Goal: Task Accomplishment & Management: Complete application form

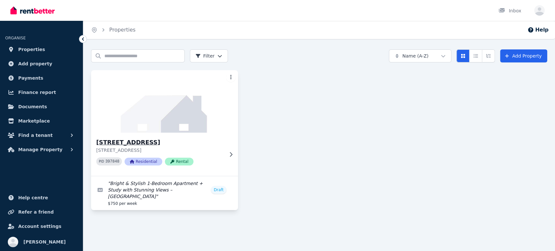
click at [132, 141] on h3 "[STREET_ADDRESS]" at bounding box center [159, 142] width 127 height 9
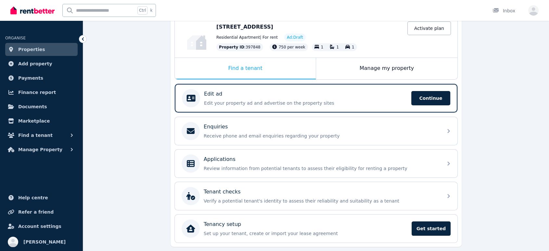
scroll to position [36, 0]
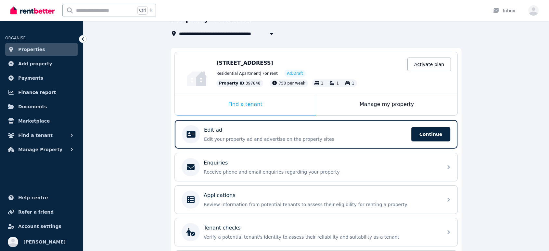
click at [245, 70] on div "Residential Apartment | For rent Ad: Draft" at bounding box center [333, 74] width 235 height 8
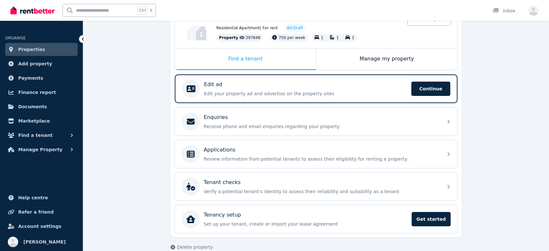
scroll to position [91, 0]
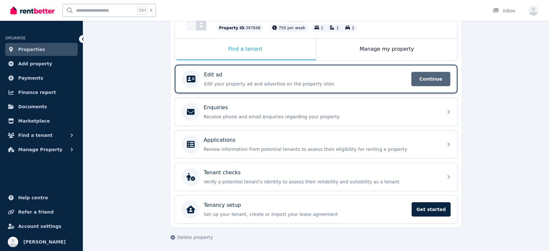
click at [424, 80] on span "Continue" at bounding box center [430, 79] width 39 height 14
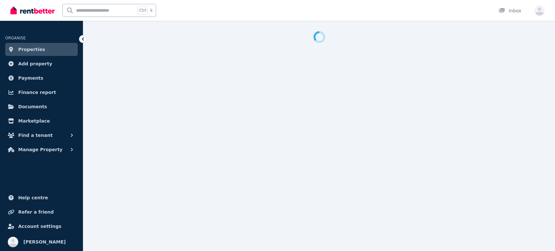
select select "***"
select select "**********"
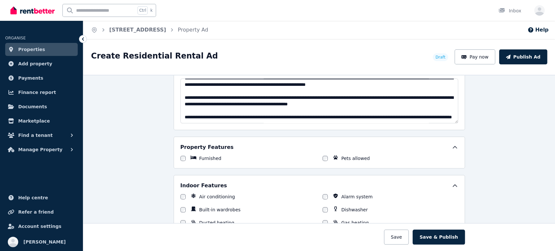
scroll to position [29, 0]
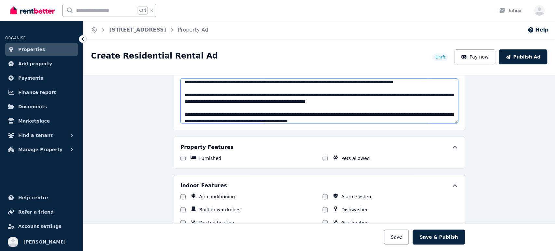
click at [240, 93] on textarea "Description" at bounding box center [319, 100] width 278 height 45
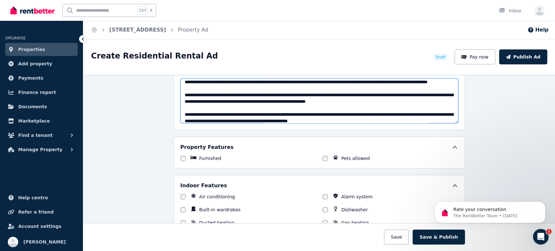
scroll to position [0, 0]
click at [413, 110] on textarea "Description" at bounding box center [319, 100] width 278 height 45
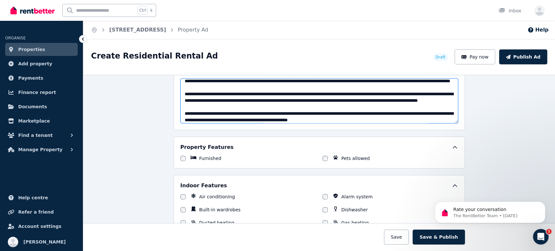
scroll to position [66, 0]
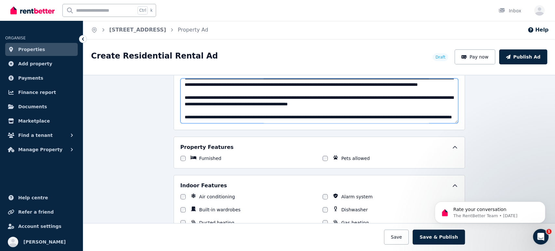
click at [385, 102] on textarea "Description" at bounding box center [319, 100] width 278 height 45
click at [432, 100] on textarea "Description" at bounding box center [319, 100] width 278 height 45
click at [227, 106] on textarea "Description" at bounding box center [319, 100] width 278 height 45
click at [365, 93] on textarea "Description" at bounding box center [319, 100] width 278 height 45
click at [334, 92] on textarea "Description" at bounding box center [319, 100] width 278 height 45
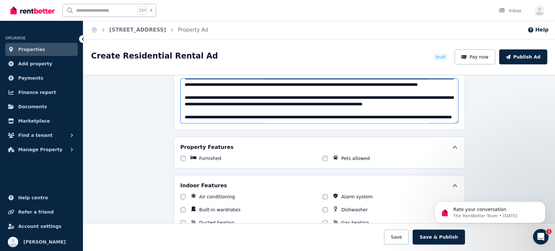
click at [356, 94] on textarea "Description" at bounding box center [319, 100] width 278 height 45
click at [266, 114] on textarea "Description" at bounding box center [319, 100] width 278 height 45
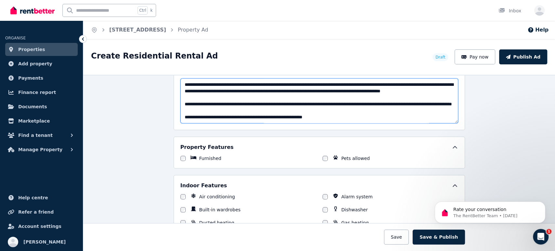
click at [263, 117] on textarea "Description" at bounding box center [319, 100] width 278 height 45
click at [328, 116] on textarea "Description" at bounding box center [319, 100] width 278 height 45
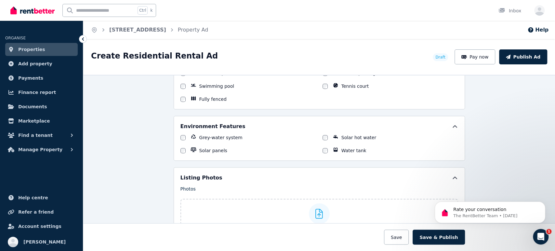
scroll to position [722, 0]
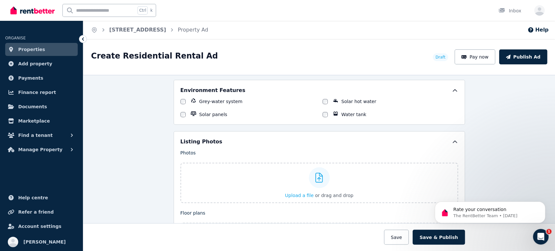
type textarea "**********"
click at [317, 174] on icon at bounding box center [318, 178] width 7 height 10
click at [0, 0] on input "Upload a file or drag and drop" at bounding box center [0, 0] width 0 height 0
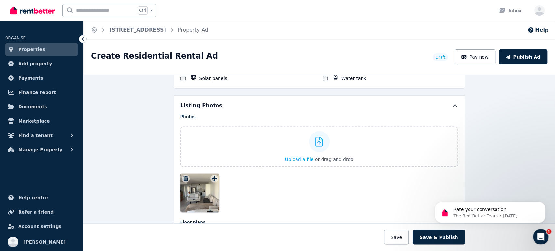
scroll to position [794, 0]
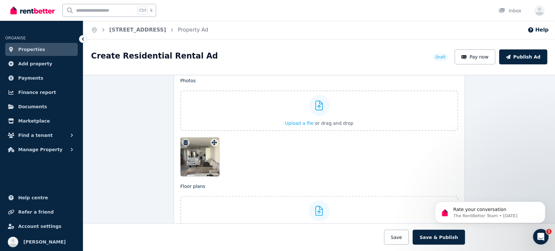
click at [199, 151] on div at bounding box center [199, 156] width 39 height 39
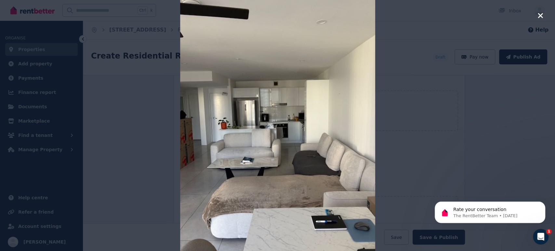
click at [452, 136] on div at bounding box center [277, 125] width 555 height 251
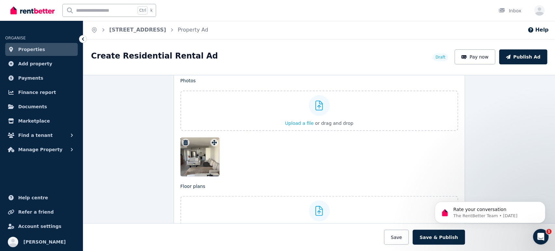
click at [184, 140] on icon "button" at bounding box center [185, 142] width 5 height 5
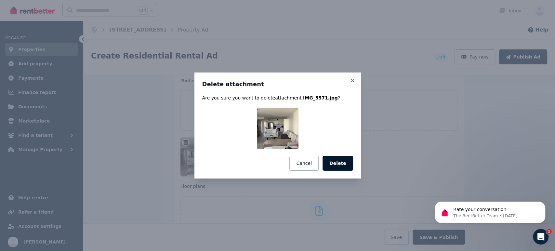
click at [339, 163] on button "Delete" at bounding box center [337, 163] width 31 height 15
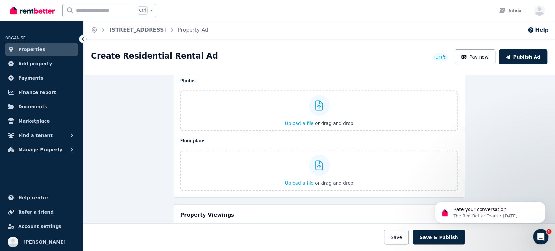
click at [315, 100] on icon at bounding box center [318, 105] width 7 height 10
click at [0, 0] on input "Upload a file or drag and drop" at bounding box center [0, 0] width 0 height 0
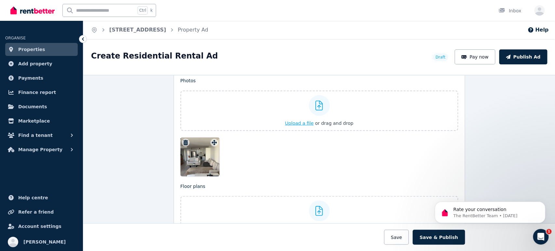
click at [298, 120] on span "Upload a file" at bounding box center [299, 122] width 29 height 5
click at [300, 121] on span "Upload a file" at bounding box center [299, 122] width 29 height 5
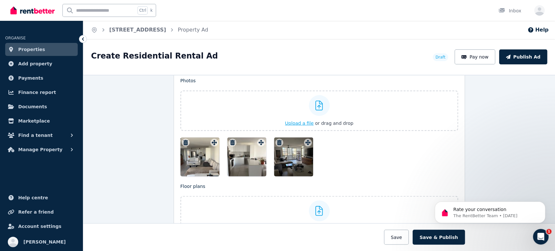
click at [297, 120] on span "Upload a file" at bounding box center [299, 122] width 29 height 5
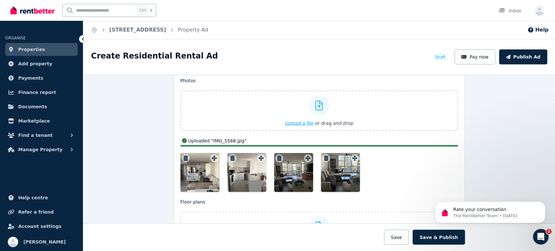
click at [293, 122] on span "Upload a file" at bounding box center [299, 122] width 29 height 5
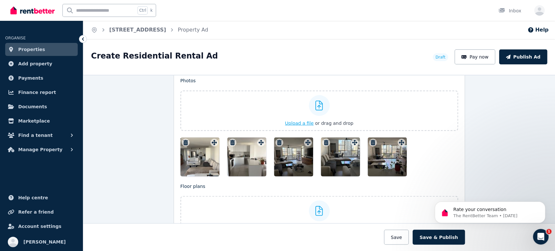
click at [301, 121] on span "Upload a file" at bounding box center [299, 122] width 29 height 5
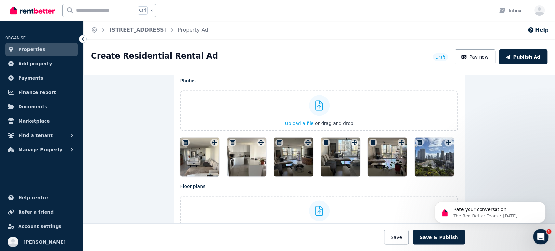
click at [296, 120] on span "Upload a file" at bounding box center [299, 122] width 29 height 5
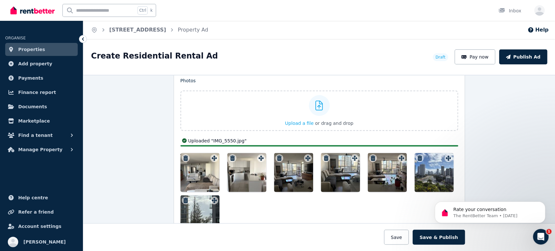
drag, startPoint x: 422, startPoint y: 170, endPoint x: 174, endPoint y: 176, distance: 248.7
click at [174, 176] on div "Listing Photos Photos Upload a file or drag and drop Uploaded " IMG_5571.jpg " …" at bounding box center [319, 180] width 291 height 242
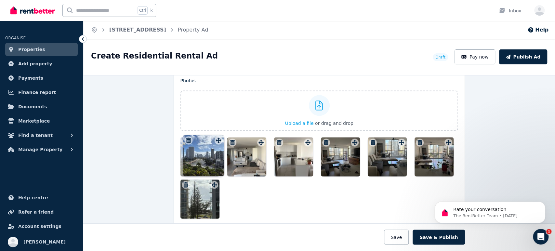
drag, startPoint x: 445, startPoint y: 142, endPoint x: 216, endPoint y: 136, distance: 229.2
click at [216, 136] on div "Photos Upload a file or drag and drop Uploaded " IMG_5571.jpg " Uploaded " IMG_…" at bounding box center [319, 147] width 278 height 141
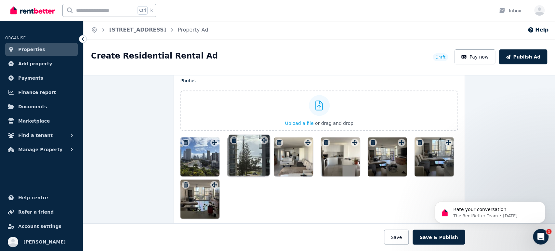
drag, startPoint x: 212, startPoint y: 182, endPoint x: 264, endPoint y: 134, distance: 71.1
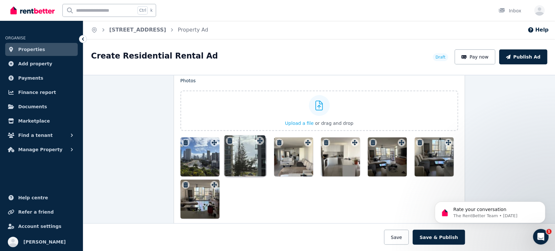
click at [264, 134] on div "Photos Upload a file or drag and drop Uploaded " IMG_5571.jpg " Uploaded " IMG_…" at bounding box center [319, 147] width 278 height 141
click at [297, 122] on span "Upload a file" at bounding box center [299, 122] width 29 height 5
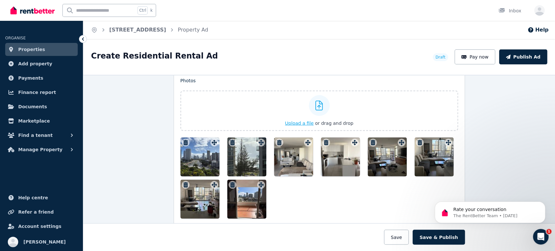
click at [300, 120] on span "Upload a file" at bounding box center [299, 122] width 29 height 5
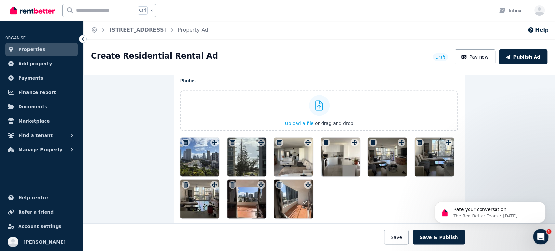
click at [294, 120] on span "Upload a file" at bounding box center [299, 122] width 29 height 5
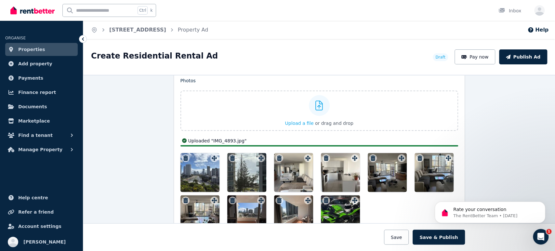
click at [324, 198] on icon "button" at bounding box center [326, 200] width 6 height 5
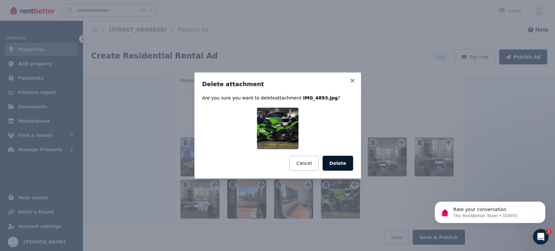
click at [342, 162] on button "Delete" at bounding box center [337, 163] width 31 height 15
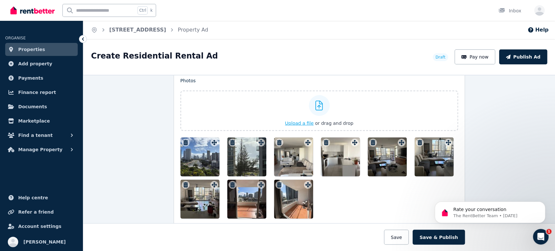
click at [296, 120] on span "Upload a file" at bounding box center [299, 122] width 29 height 5
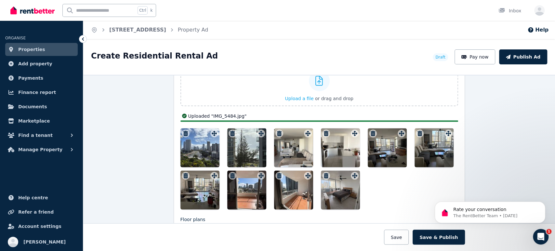
scroll to position [830, 0]
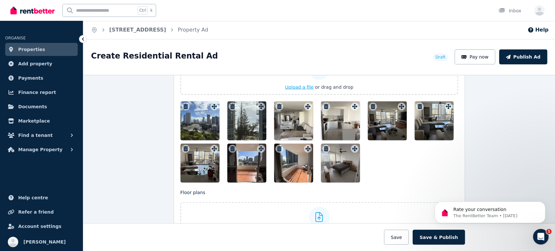
click at [300, 84] on span "Upload a file" at bounding box center [299, 86] width 29 height 5
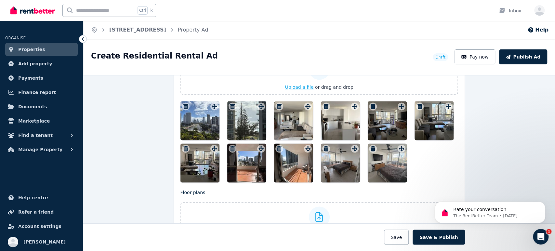
click at [297, 84] on span "Upload a file" at bounding box center [299, 86] width 29 height 5
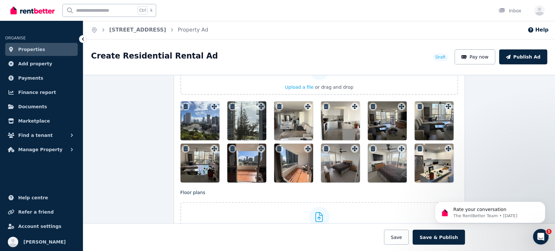
drag, startPoint x: 339, startPoint y: 160, endPoint x: 232, endPoint y: 162, distance: 107.3
click at [232, 162] on div at bounding box center [319, 141] width 278 height 81
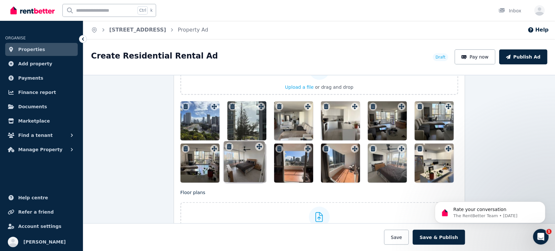
drag, startPoint x: 351, startPoint y: 146, endPoint x: 258, endPoint y: 140, distance: 93.5
click at [258, 140] on div at bounding box center [319, 141] width 278 height 81
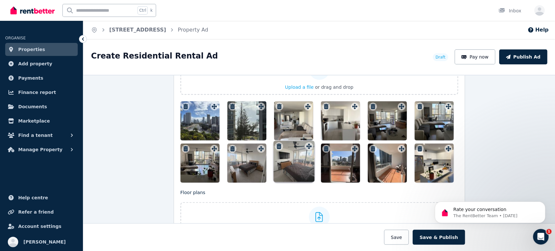
drag, startPoint x: 399, startPoint y: 147, endPoint x: 308, endPoint y: 141, distance: 90.6
click at [308, 141] on div "Photos Upload a file or drag and drop Uploaded " IMG_5571.jpg " Uploaded " IMG_…" at bounding box center [319, 111] width 278 height 141
click at [295, 84] on span "Upload a file" at bounding box center [299, 86] width 29 height 5
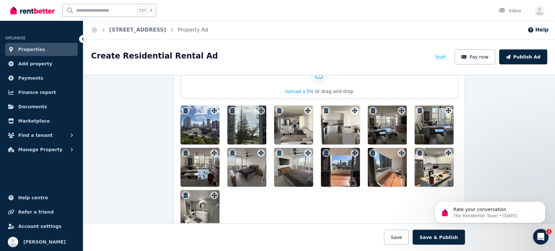
scroll to position [815, 0]
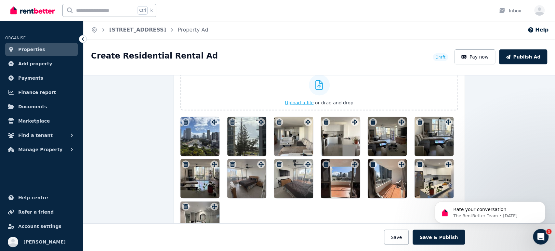
click at [297, 100] on span "Upload a file" at bounding box center [299, 102] width 29 height 5
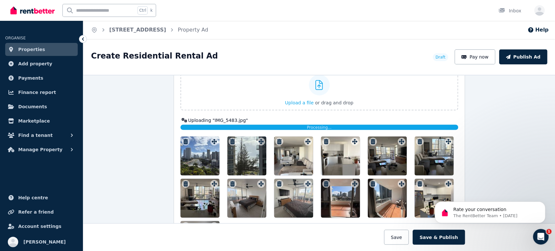
scroll to position [851, 0]
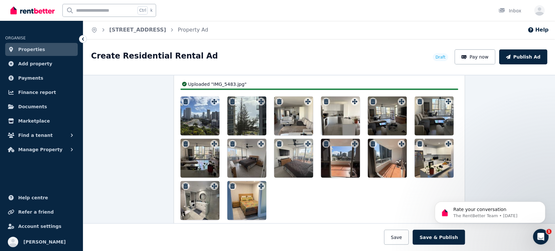
drag, startPoint x: 249, startPoint y: 198, endPoint x: 351, endPoint y: 184, distance: 103.6
click at [393, 171] on div at bounding box center [319, 157] width 278 height 123
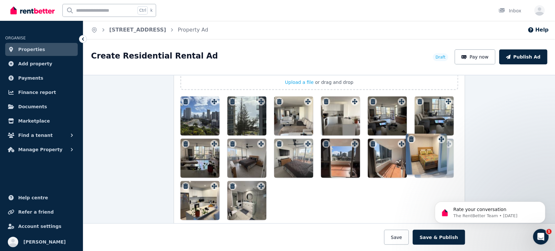
drag, startPoint x: 258, startPoint y: 185, endPoint x: 441, endPoint y: 135, distance: 189.2
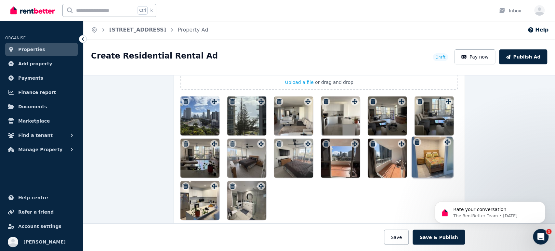
click at [441, 135] on div "Photos Upload a file or drag and drop Uploaded " IMG_5571.jpg " Uploaded " IMG_…" at bounding box center [319, 127] width 278 height 183
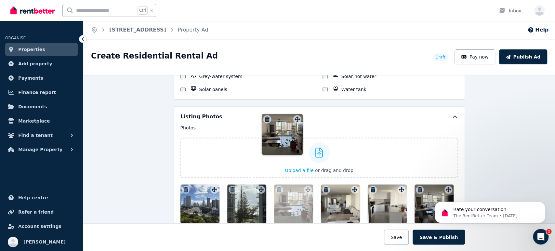
scroll to position [743, 0]
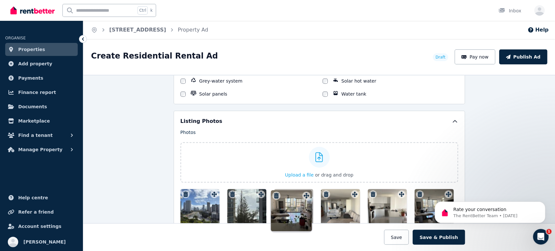
drag, startPoint x: 211, startPoint y: 141, endPoint x: 305, endPoint y: 188, distance: 105.5
click at [305, 190] on div at bounding box center [308, 194] width 8 height 8
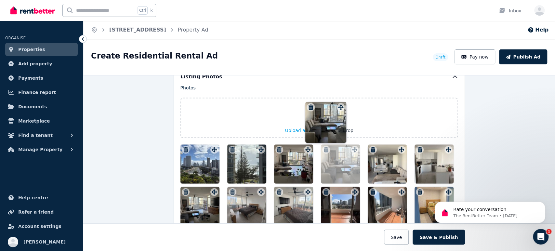
scroll to position [786, 0]
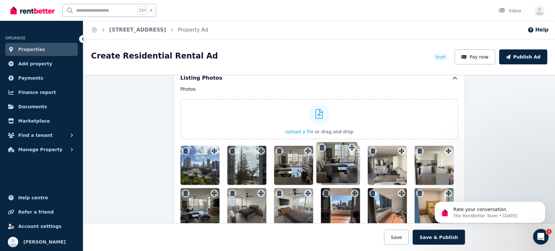
drag, startPoint x: 212, startPoint y: 127, endPoint x: 350, endPoint y: 144, distance: 139.1
click at [351, 142] on div "Photos Upload a file or drag and drop Uploaded " IMG_5571.jpg " Uploaded " IMG_…" at bounding box center [319, 177] width 278 height 183
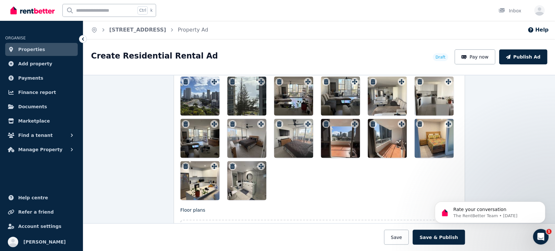
scroll to position [822, 0]
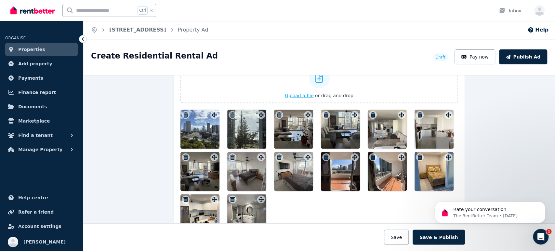
click at [299, 93] on span "Upload a file" at bounding box center [299, 95] width 29 height 5
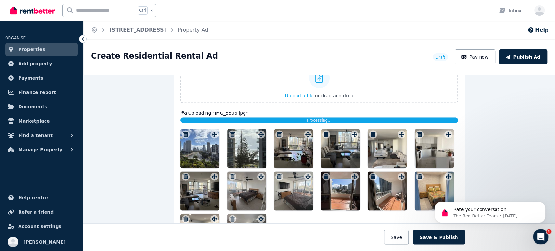
scroll to position [858, 0]
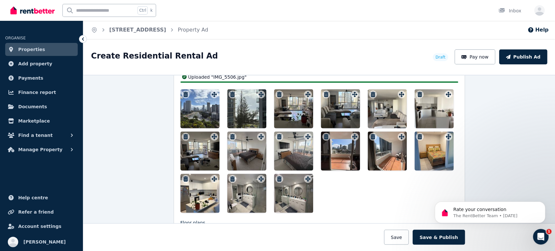
click at [230, 176] on icon "button" at bounding box center [232, 178] width 5 height 5
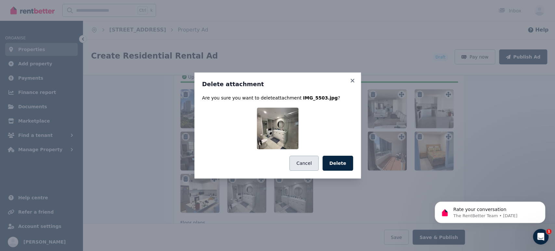
scroll to position [842, 0]
click at [339, 162] on button "Delete" at bounding box center [337, 163] width 31 height 15
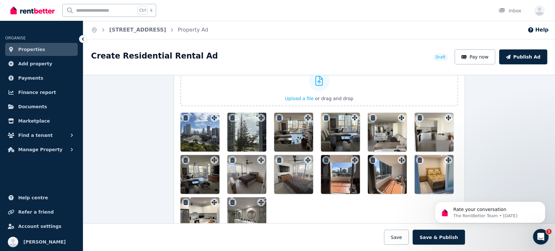
scroll to position [806, 0]
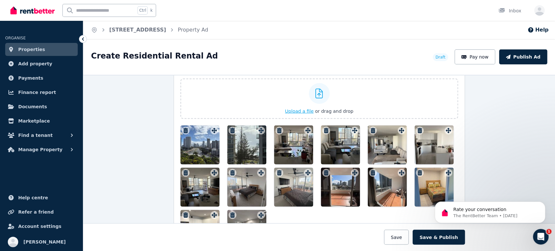
click at [300, 108] on span "Upload a file" at bounding box center [299, 110] width 29 height 5
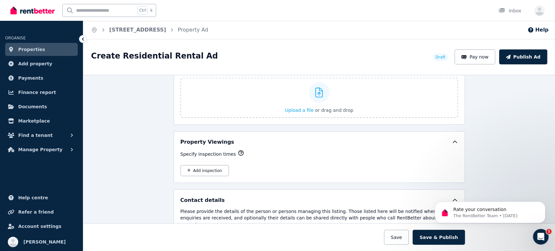
scroll to position [1007, 0]
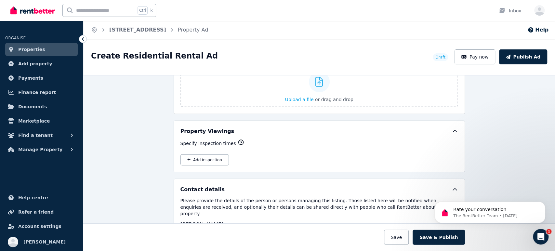
click at [254, 154] on div "Add inspection" at bounding box center [319, 159] width 278 height 11
click at [187, 158] on icon "button" at bounding box center [188, 159] width 3 height 3
select select "**"
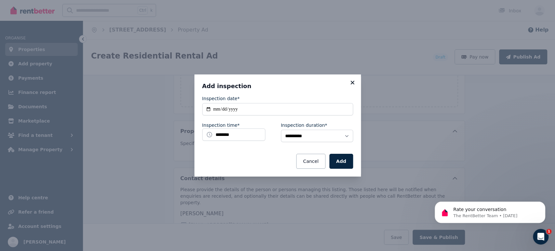
click at [353, 82] on icon at bounding box center [352, 83] width 4 height 4
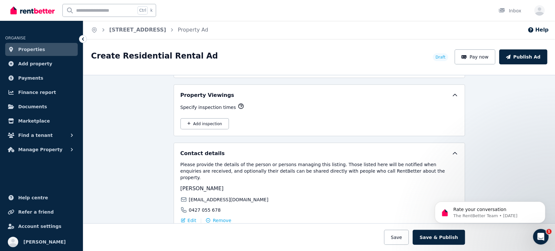
scroll to position [1080, 0]
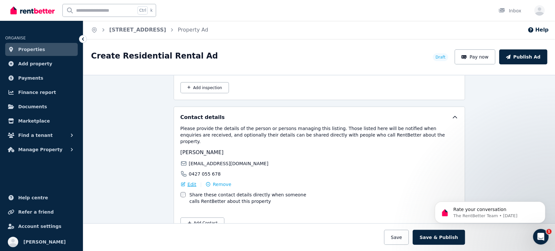
click at [188, 181] on span "Edit" at bounding box center [192, 184] width 9 height 6
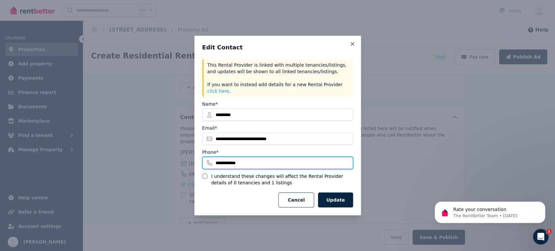
click at [254, 160] on input "**********" at bounding box center [277, 163] width 151 height 12
type input "**********"
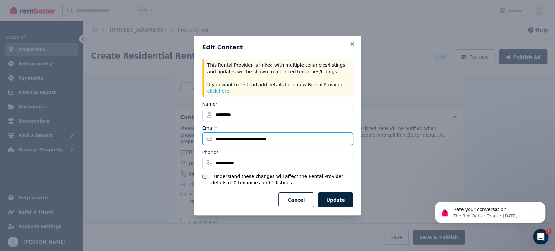
click at [293, 135] on input "**********" at bounding box center [277, 139] width 151 height 12
type input "*"
type input "**********"
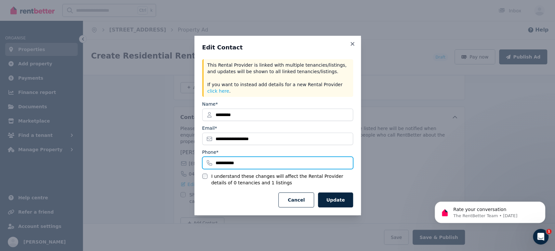
click at [225, 158] on input "**********" at bounding box center [277, 163] width 151 height 12
type input "**********"
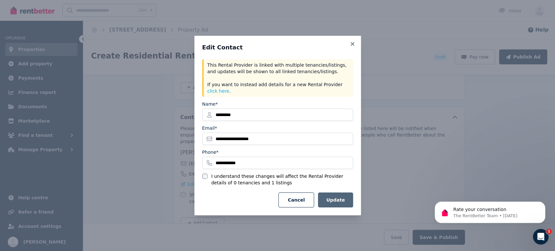
click at [339, 197] on button "Update" at bounding box center [335, 199] width 35 height 15
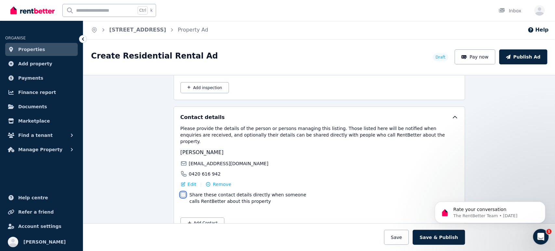
scroll to position [1089, 0]
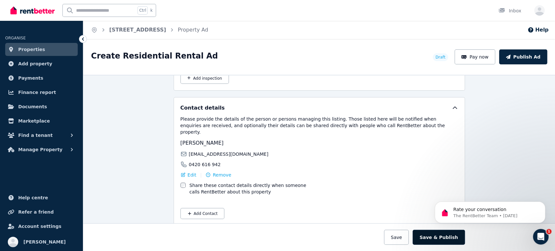
click at [443, 237] on button "Save & Publish" at bounding box center [438, 236] width 52 height 15
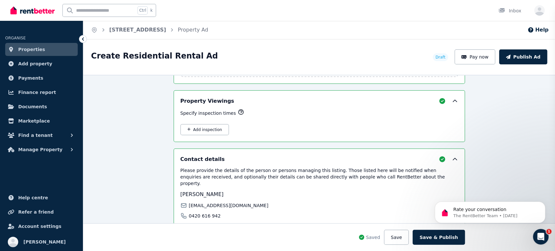
scroll to position [1139, 0]
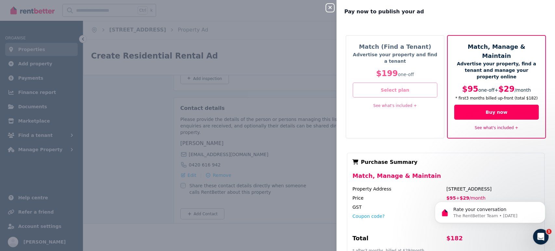
click at [389, 90] on button "Select plan" at bounding box center [395, 90] width 84 height 15
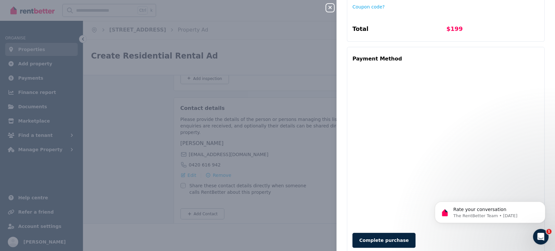
scroll to position [211, 0]
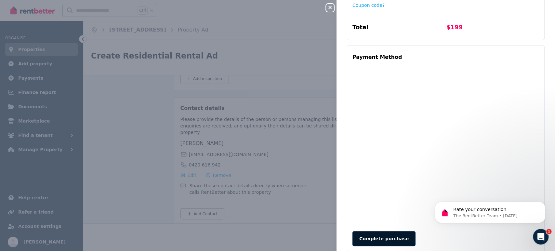
click at [377, 231] on button "Complete purchase" at bounding box center [383, 238] width 63 height 15
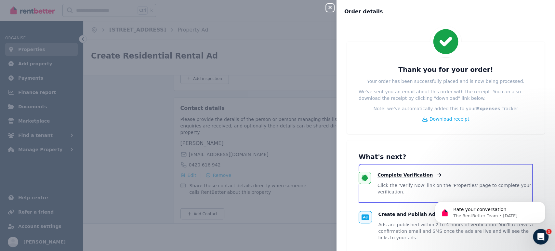
click at [390, 176] on span "Complete Verification" at bounding box center [404, 175] width 55 height 6
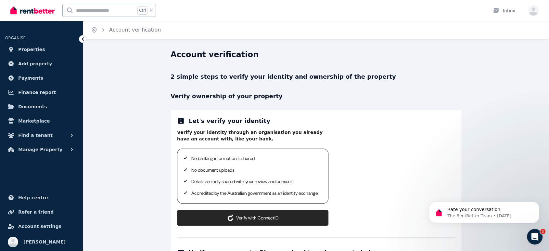
click at [255, 224] on button "Verify with ConnectID" at bounding box center [252, 218] width 151 height 16
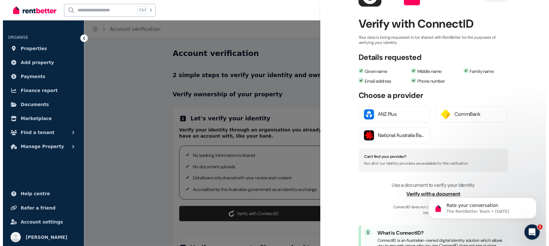
scroll to position [72, 0]
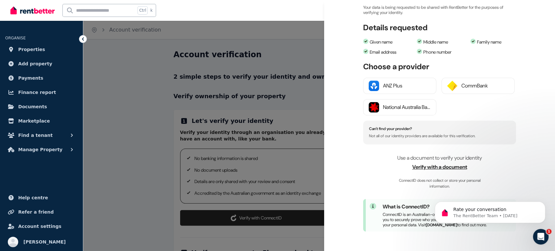
click at [441, 163] on span "Verify with a document" at bounding box center [439, 167] width 153 height 8
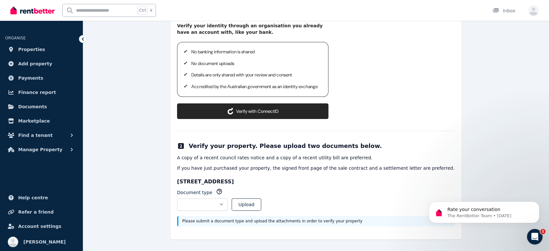
scroll to position [153, 0]
click at [228, 204] on select "**********" at bounding box center [202, 204] width 51 height 12
click at [370, 122] on div "**********" at bounding box center [316, 101] width 291 height 278
click at [261, 203] on button "Upload" at bounding box center [247, 204] width 30 height 12
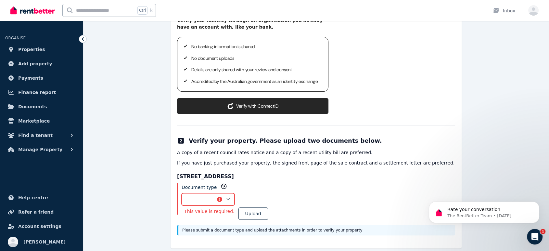
click at [235, 204] on select "**********" at bounding box center [208, 199] width 53 height 12
select select "**********"
click at [182, 198] on select "**********" at bounding box center [208, 199] width 53 height 12
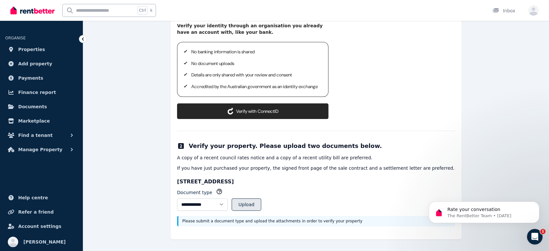
click at [261, 202] on button "Upload" at bounding box center [247, 204] width 30 height 12
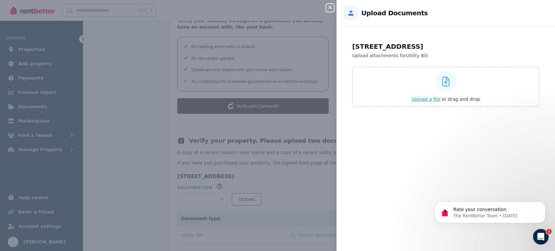
click at [423, 97] on span "Upload a file" at bounding box center [425, 99] width 29 height 5
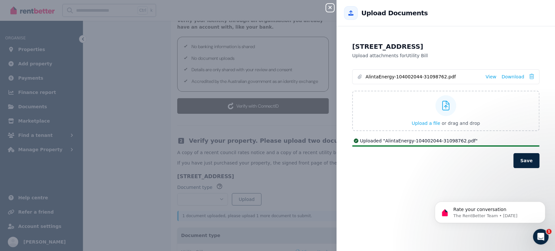
click at [526, 161] on button "Save" at bounding box center [526, 160] width 26 height 15
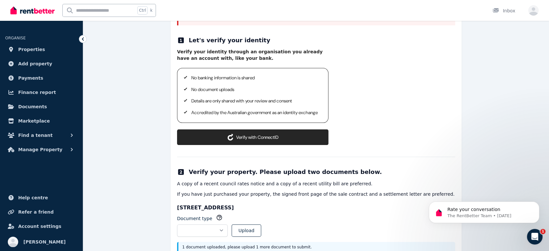
scroll to position [190, 0]
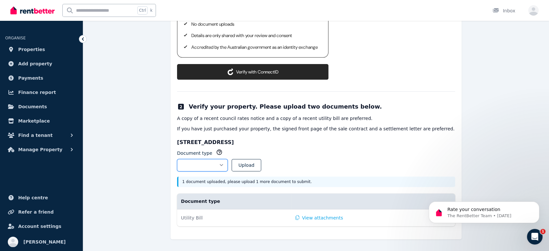
click at [228, 169] on select "**********" at bounding box center [202, 165] width 51 height 12
select select "**********"
click at [177, 162] on select "**********" at bounding box center [202, 165] width 51 height 12
click at [260, 168] on button "Upload" at bounding box center [247, 165] width 30 height 12
select select
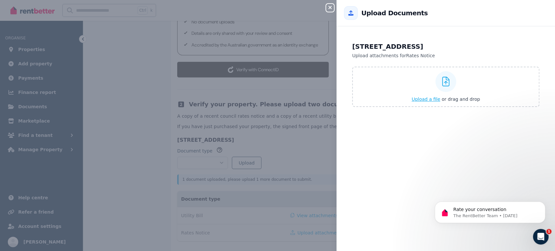
click at [432, 98] on span "Upload a file" at bounding box center [425, 99] width 29 height 5
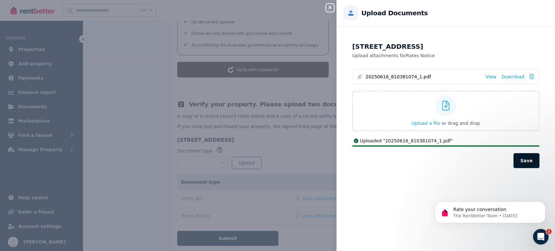
click at [520, 161] on button "Save" at bounding box center [526, 160] width 26 height 15
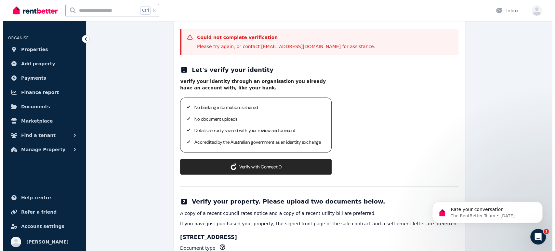
scroll to position [81, 0]
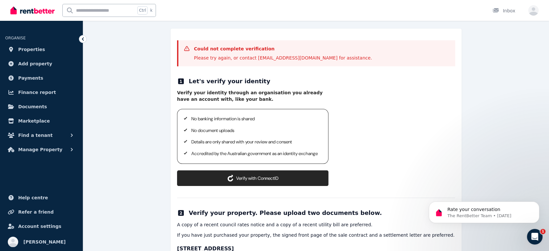
click at [254, 183] on button "Verify with ConnectID" at bounding box center [252, 178] width 151 height 16
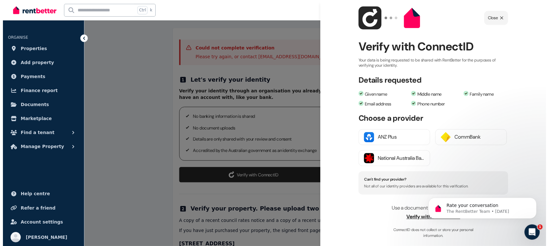
scroll to position [0, 0]
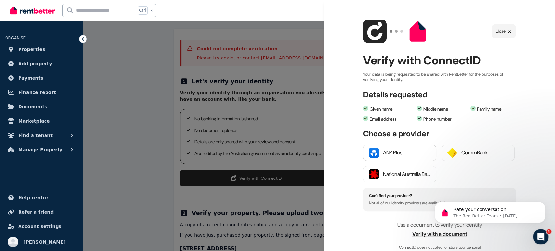
click at [386, 152] on div "ANZ Plus" at bounding box center [407, 153] width 48 height 8
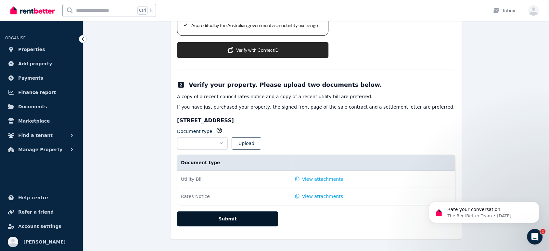
click at [230, 218] on button "Submit" at bounding box center [227, 218] width 101 height 15
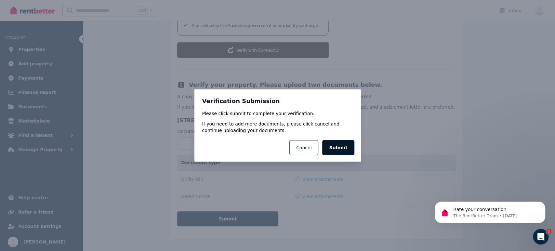
click at [344, 148] on button "Submit" at bounding box center [338, 147] width 32 height 15
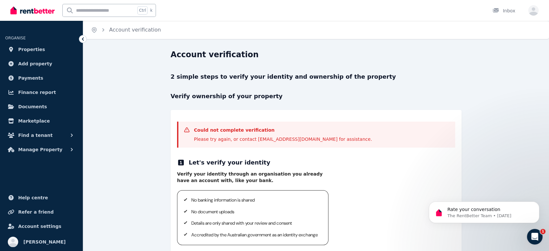
click at [535, 236] on icon "Open Intercom Messenger" at bounding box center [535, 236] width 11 height 11
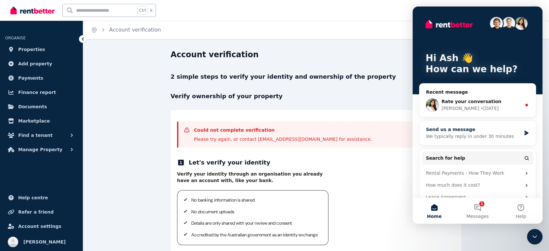
click at [446, 132] on div "Send us a message" at bounding box center [473, 129] width 95 height 7
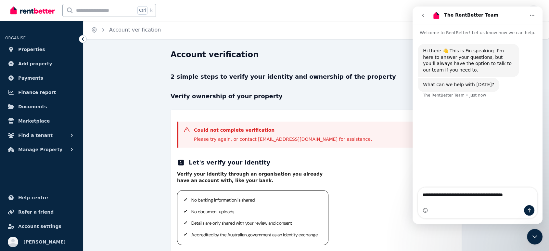
type textarea "**********"
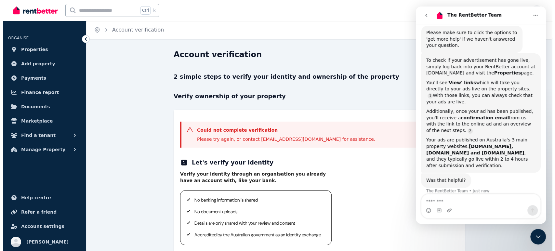
scroll to position [97, 0]
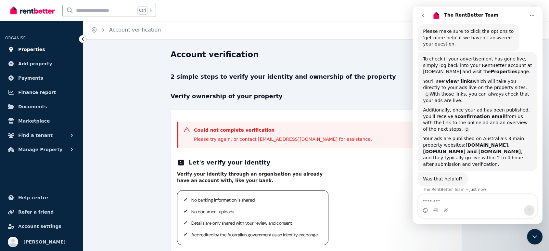
click at [29, 49] on span "Properties" at bounding box center [31, 49] width 27 height 8
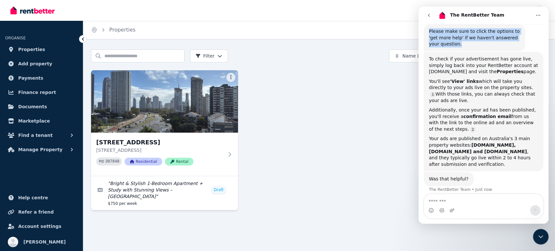
scroll to position [95, 0]
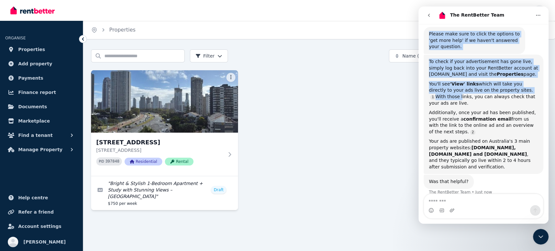
drag, startPoint x: 506, startPoint y: 14, endPoint x: 378, endPoint y: 96, distance: 151.9
click html "The RentBetter Team Welcome to RentBetter! Let us know how we can help. Hi ther…"
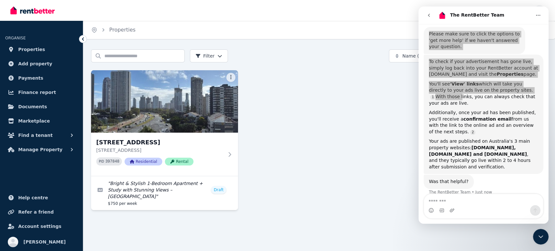
click at [376, 94] on div "3422 Surfers Paradise Blvd, Surfers Paradise 3422 Surfers Paradise Blvd, Surfer…" at bounding box center [319, 140] width 456 height 140
click at [368, 86] on div "3422 Surfers Paradise Blvd, Surfers Paradise 3422 Surfers Paradise Blvd, Surfer…" at bounding box center [319, 140] width 456 height 140
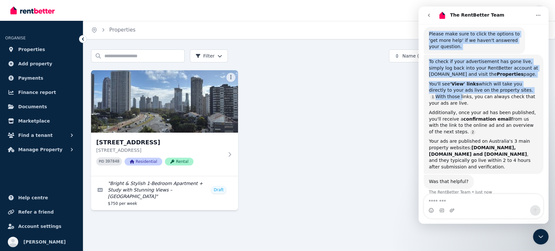
click at [530, 41] on div "Please make sure to click the options to 'get more help' if we haven't answered…" at bounding box center [483, 41] width 120 height 28
click at [531, 41] on div "Please make sure to click the options to 'get more help' if we haven't answered…" at bounding box center [483, 41] width 120 height 28
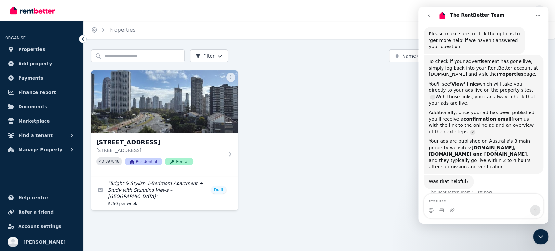
click at [521, 183] on div "Was that helpful? The RentBetter Team • Just now" at bounding box center [483, 189] width 120 height 29
click at [477, 206] on div "Intercom messenger" at bounding box center [483, 210] width 119 height 10
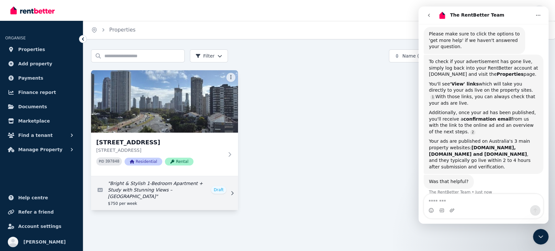
click at [222, 190] on link "Edit listing: Bright & Stylish 1-Bedroom Apartment + Study with Stunning Views …" at bounding box center [164, 193] width 147 height 34
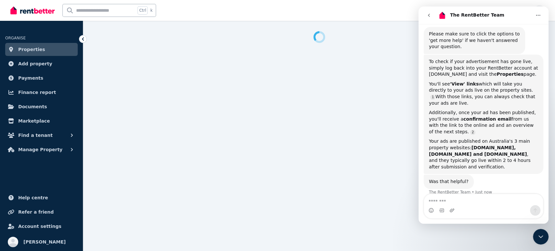
select select "***"
select select "**********"
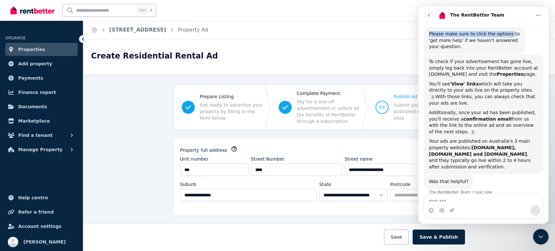
scroll to position [91, 0]
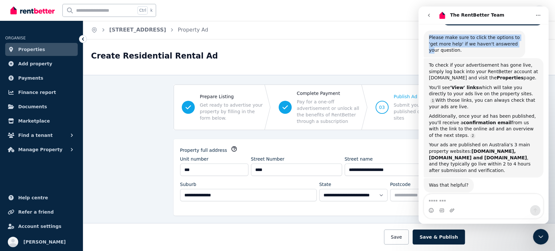
drag, startPoint x: 509, startPoint y: 14, endPoint x: 502, endPoint y: 46, distance: 33.2
click at [502, 46] on div "The RentBetter Team Welcome to RentBetter! Let us know how we can help. Hi ther…" at bounding box center [483, 114] width 130 height 217
click at [541, 237] on icon "Close Intercom Messenger" at bounding box center [541, 237] width 8 height 8
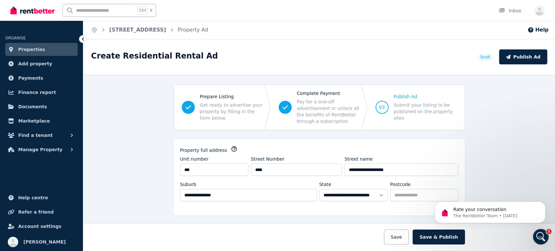
scroll to position [1, 0]
click at [522, 56] on button "Publish Ad" at bounding box center [523, 56] width 48 height 15
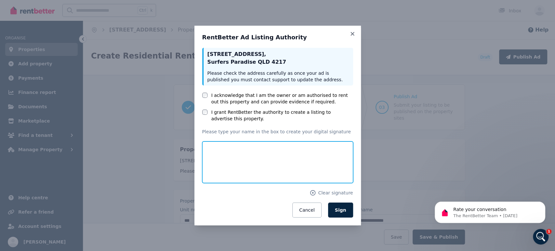
click at [222, 148] on input "text" at bounding box center [277, 162] width 151 height 42
type input "**********"
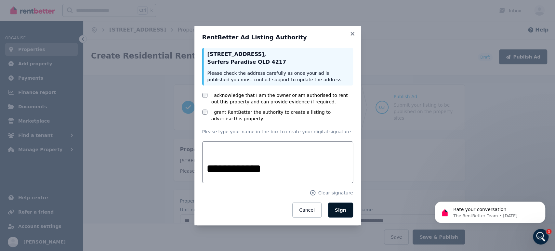
click at [343, 210] on span "Sign" at bounding box center [340, 209] width 11 height 5
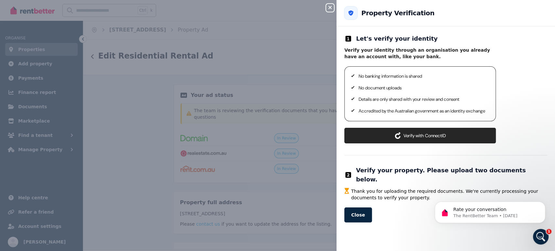
click at [429, 142] on button "Verify with ConnectID" at bounding box center [419, 136] width 151 height 16
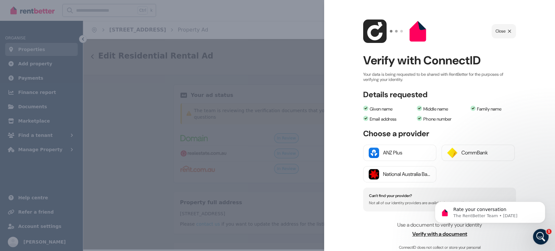
click at [520, 182] on div "ConnectID logo Close Verify with ConnectID Your data is being requested to be s…" at bounding box center [439, 125] width 231 height 251
click at [436, 234] on span "Verify with a document" at bounding box center [439, 234] width 153 height 8
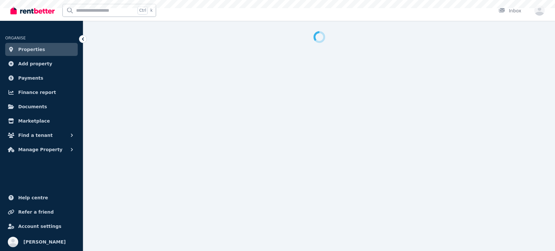
select select "***"
select select "**********"
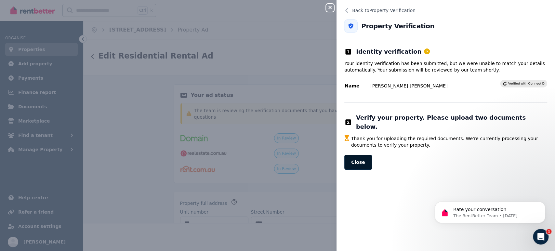
click at [353, 155] on button "Close" at bounding box center [358, 162] width 28 height 15
click at [357, 155] on button "Close" at bounding box center [358, 162] width 28 height 15
click at [294, 50] on div "Close panel Back to Property Verification Property Verification Identity verifi…" at bounding box center [277, 125] width 555 height 251
click at [329, 7] on icon "button" at bounding box center [329, 7] width 3 height 3
click at [357, 155] on button "Close" at bounding box center [358, 162] width 28 height 15
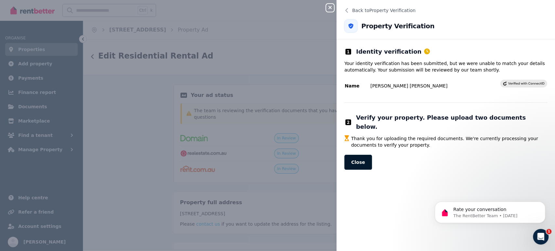
click at [359, 155] on button "Close" at bounding box center [358, 162] width 28 height 15
click at [358, 155] on button "Close" at bounding box center [358, 162] width 28 height 15
click at [360, 155] on button "Close" at bounding box center [358, 162] width 28 height 15
click at [359, 155] on button "Close" at bounding box center [358, 162] width 28 height 15
